Goal: Check status

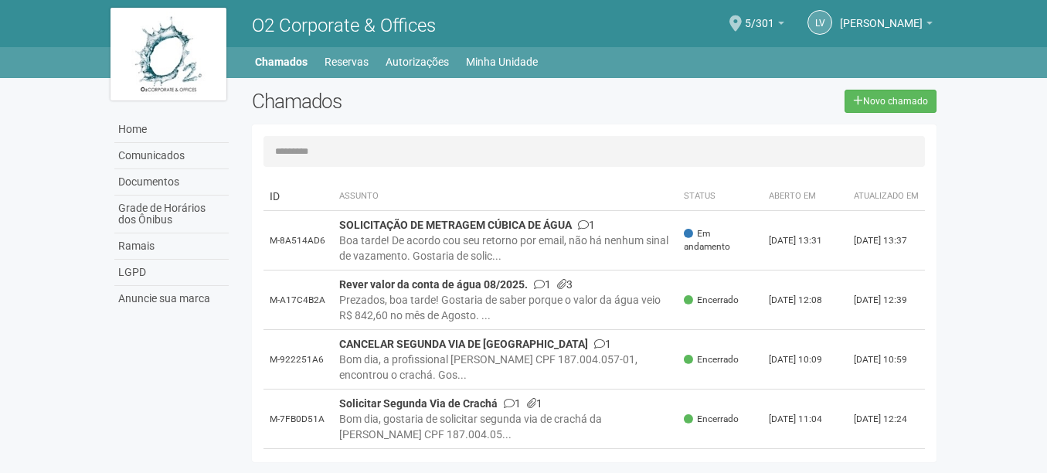
click at [467, 243] on div "Boa tarde! De acordo cou seu retorno por email, não há nenhum sinal de vazament…" at bounding box center [505, 247] width 333 height 31
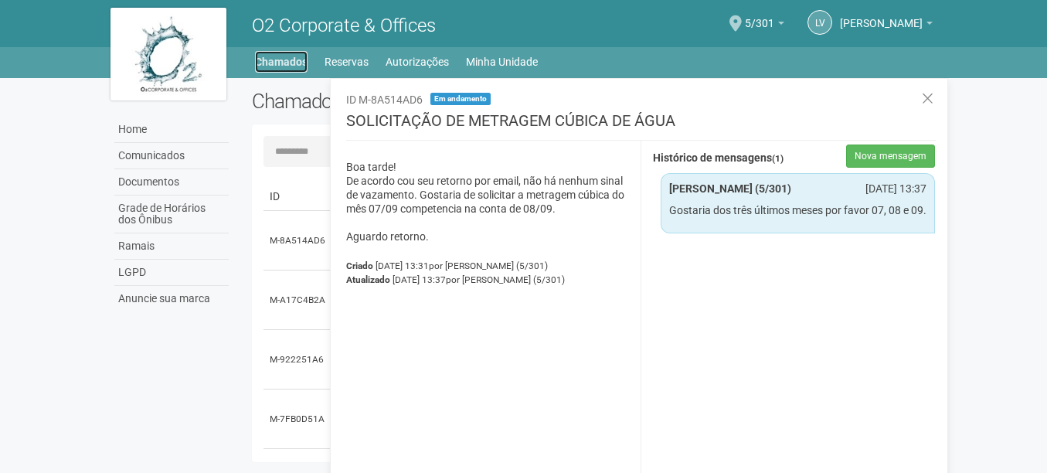
click at [290, 59] on link "Chamados" at bounding box center [281, 62] width 53 height 22
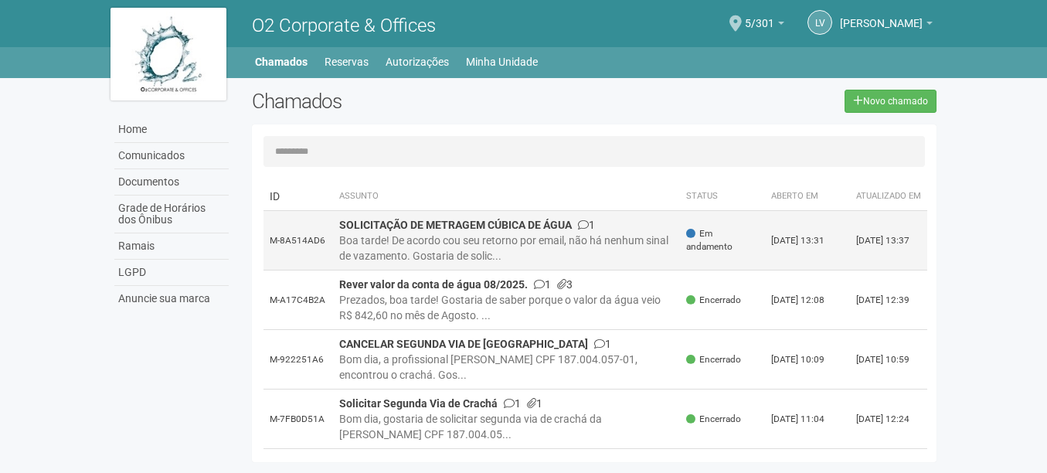
click at [623, 240] on td "SOLICITAÇÃO DE METRAGEM CÚBICA DE ÁGUA 1 Boa tarde! De acordo cou seu retorno p…" at bounding box center [507, 240] width 348 height 59
click at [463, 250] on div "Boa tarde! De acordo cou seu retorno por email, não há nenhum sinal de vazament…" at bounding box center [506, 247] width 335 height 31
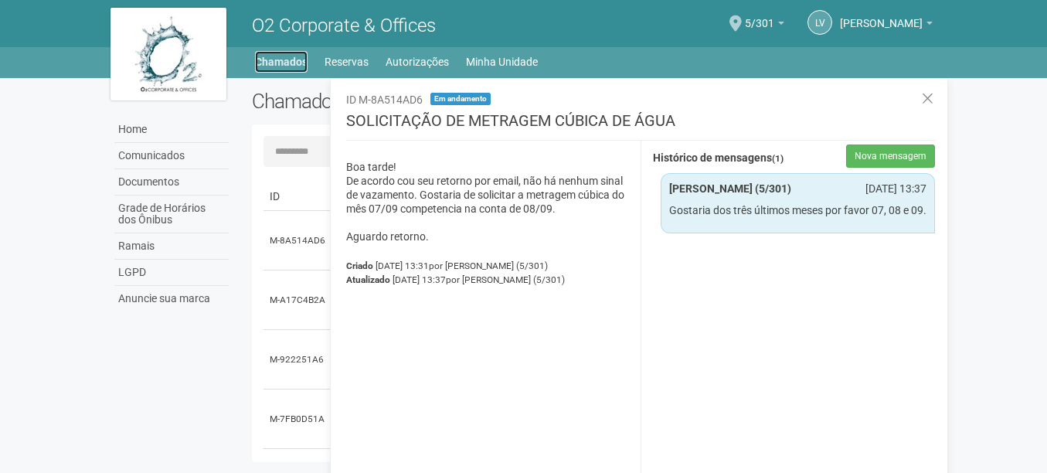
click at [290, 59] on link "Chamados" at bounding box center [281, 62] width 53 height 22
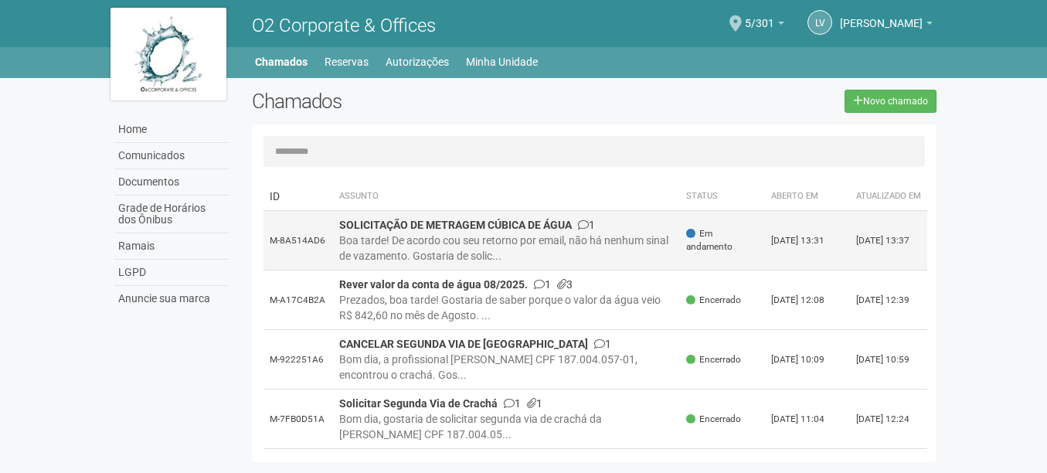
click at [549, 248] on div "Boa tarde! De acordo cou seu retorno por email, não há nenhum sinal de vazament…" at bounding box center [506, 247] width 335 height 31
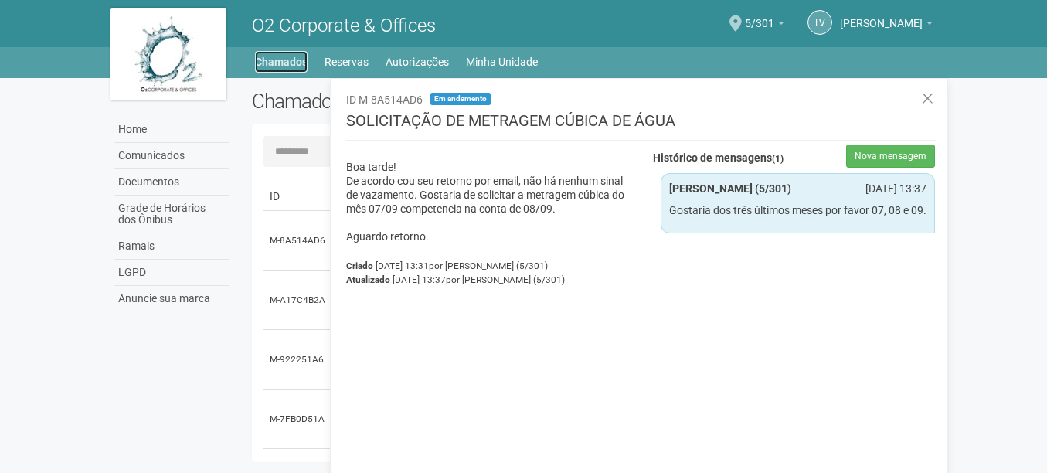
click at [296, 64] on link "Chamados" at bounding box center [281, 62] width 53 height 22
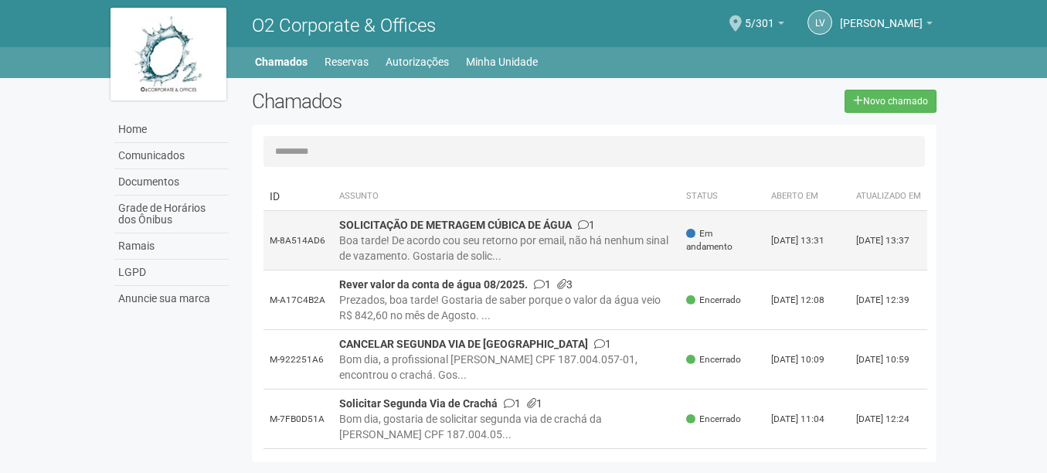
click at [471, 250] on div "Boa tarde! De acordo cou seu retorno por email, não há nenhum sinal de vazament…" at bounding box center [506, 247] width 335 height 31
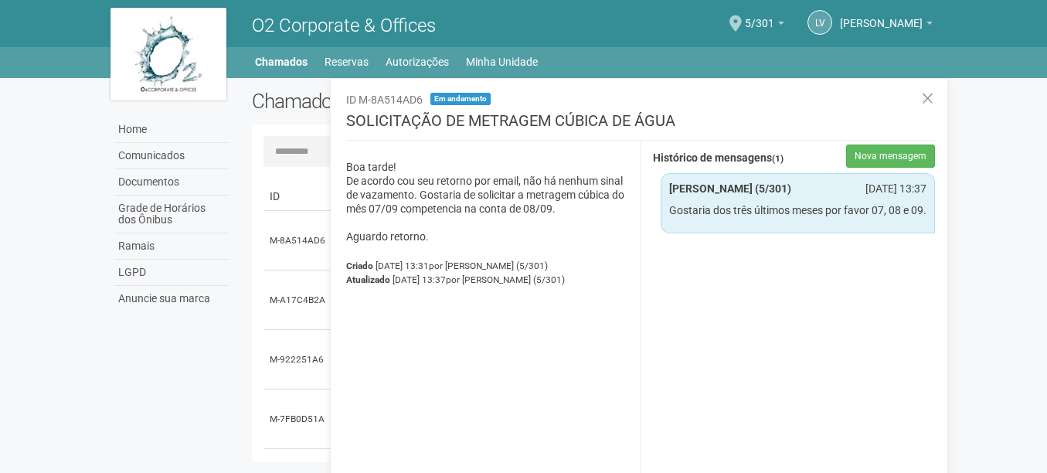
click at [253, 61] on div "Home Home Comunicados Documentos Grade de Horários dos Ônibus Ramais LGPD Anunc…" at bounding box center [524, 59] width 850 height 25
click at [260, 60] on link "Chamados" at bounding box center [281, 62] width 53 height 22
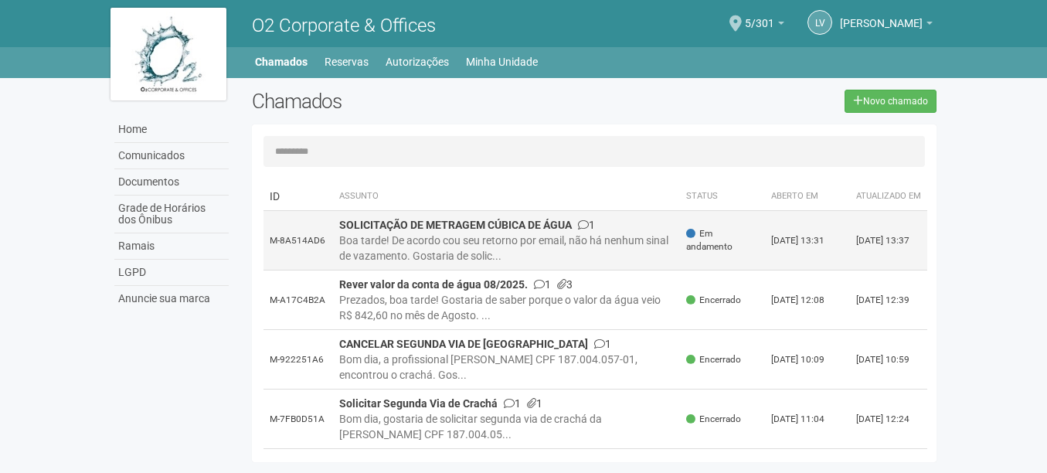
click at [462, 251] on div "Boa tarde! De acordo cou seu retorno por email, não há nenhum sinal de vazament…" at bounding box center [506, 247] width 335 height 31
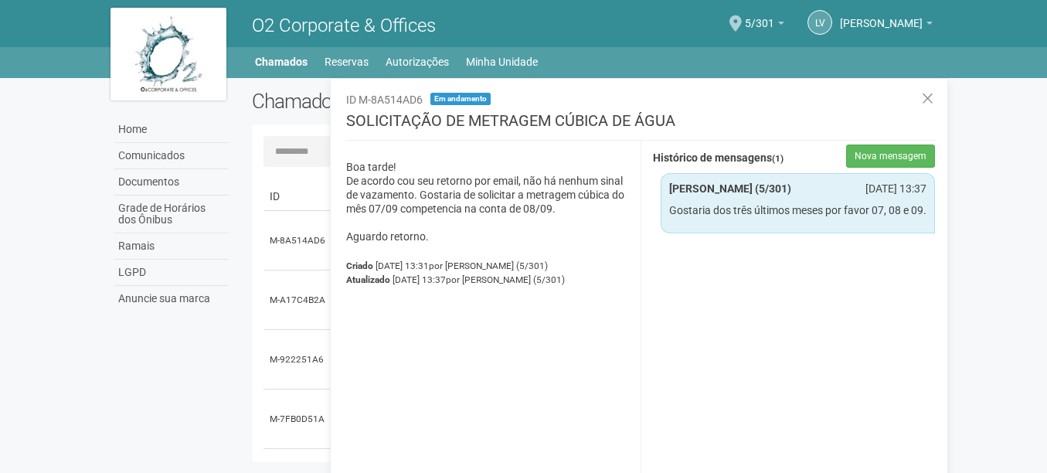
click at [399, 270] on span "[DATE] 13:31 por [PERSON_NAME] (5/301)" at bounding box center [461, 265] width 172 height 11
click at [763, 217] on p "Gostaria dos três últimos meses por favor 07, 08 e 09." at bounding box center [798, 210] width 258 height 14
click at [361, 57] on link "Reservas" at bounding box center [346, 62] width 44 height 22
